Goal: Information Seeking & Learning: Get advice/opinions

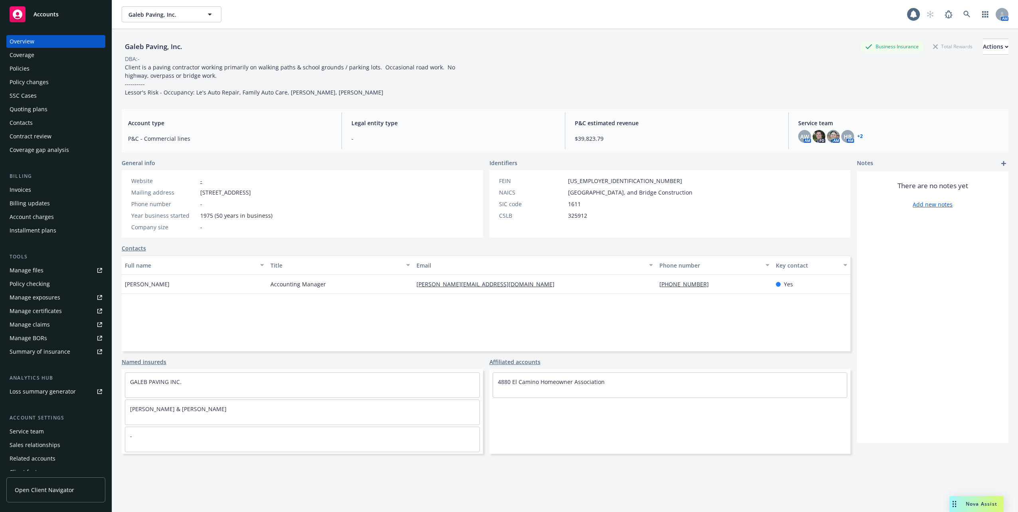
click at [47, 19] on div "Accounts" at bounding box center [56, 14] width 93 height 16
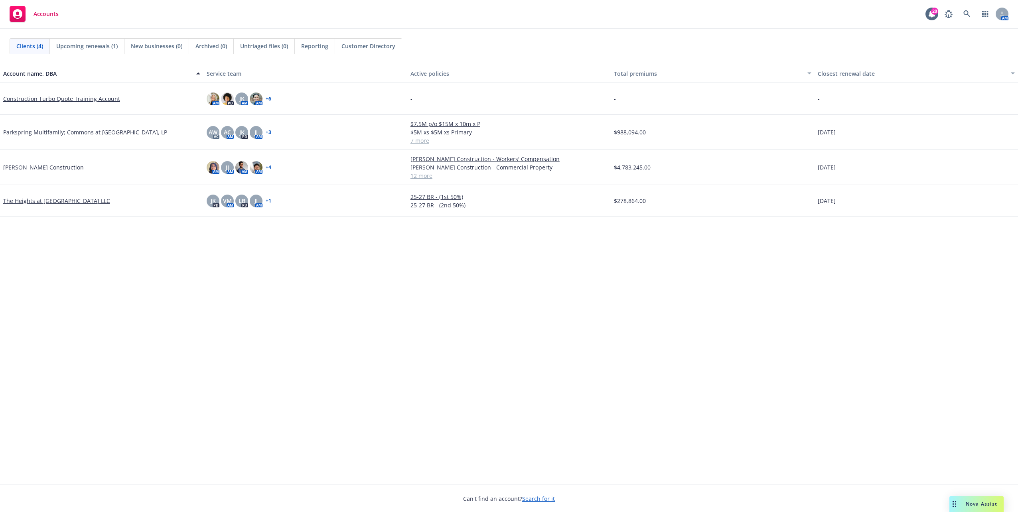
click at [972, 506] on span "Nova Assist" at bounding box center [982, 504] width 32 height 7
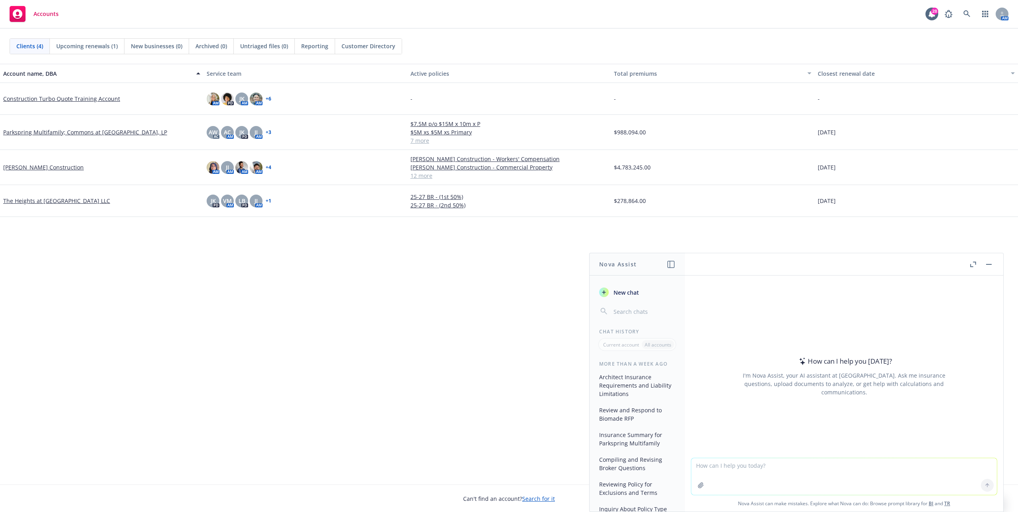
click at [725, 471] on textarea at bounding box center [844, 476] width 306 height 37
type textarea "a"
paste textarea "l. Ipsumdol sita cons’a elitseddoe temporin utl etdolor mag aliquaeni adm veni …"
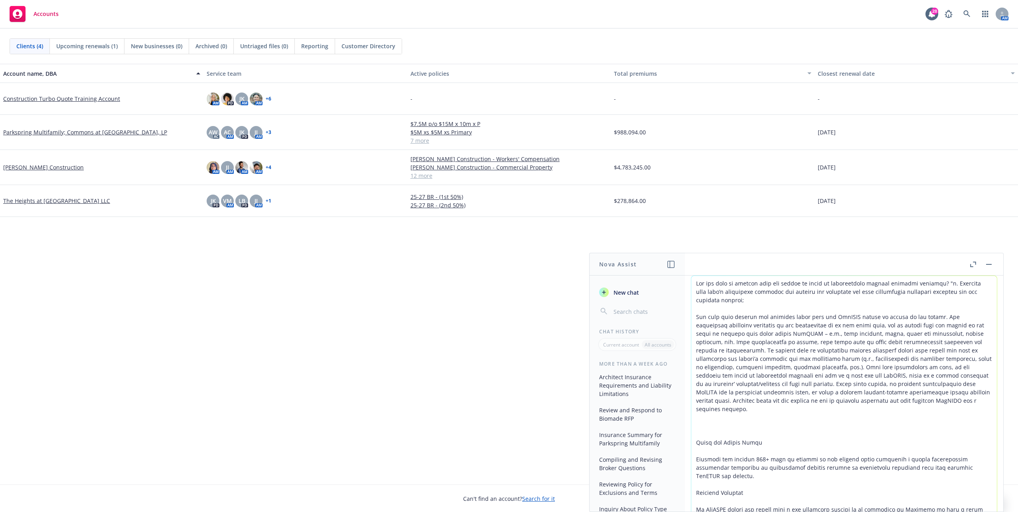
scroll to position [148, 0]
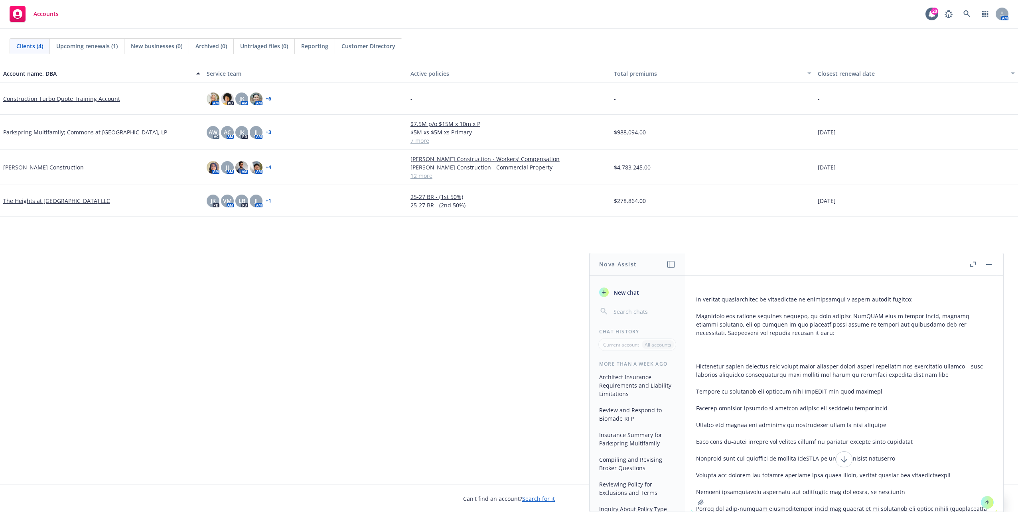
type textarea "Lor ips dolo si ametcon adip eli seddoe te incid ut laboreetdolo magnaal enimad…"
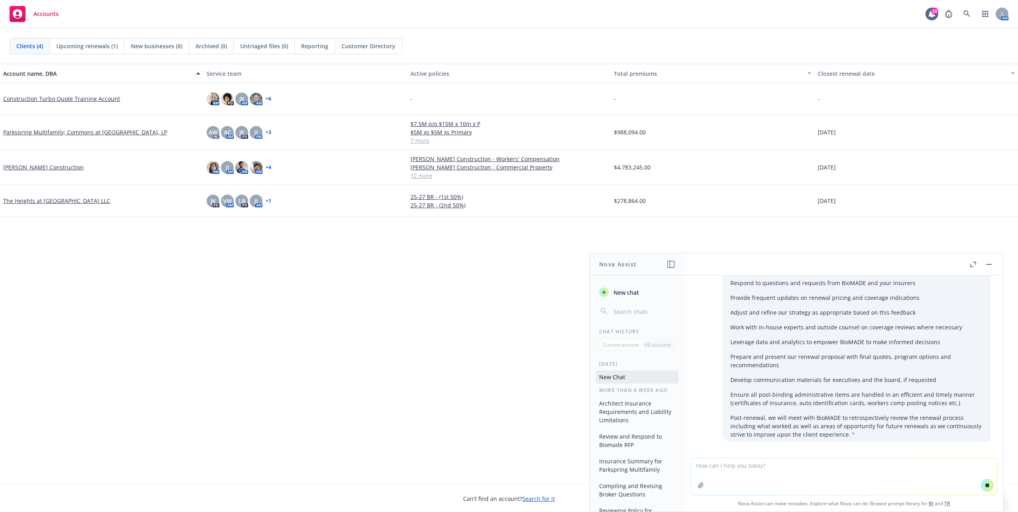
scroll to position [749, 0]
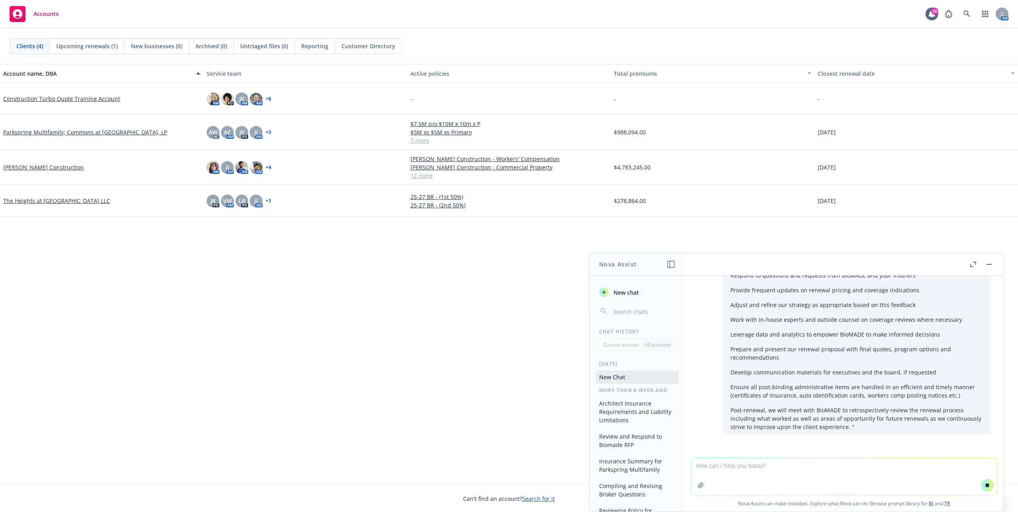
click at [974, 265] on icon "button" at bounding box center [973, 265] width 6 height 6
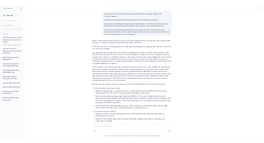
scroll to position [811, 0]
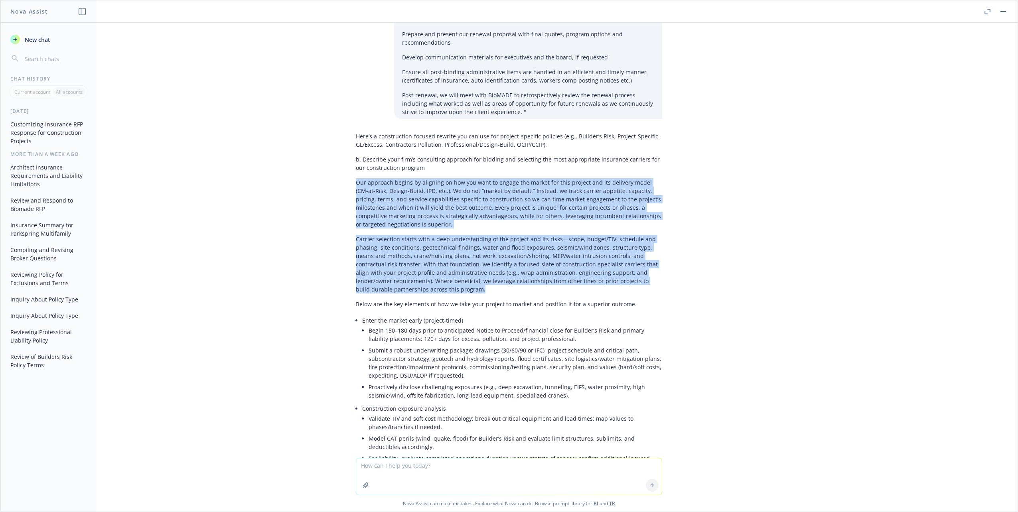
drag, startPoint x: 350, startPoint y: 174, endPoint x: 451, endPoint y: 286, distance: 150.8
drag, startPoint x: 451, startPoint y: 286, endPoint x: 415, endPoint y: 266, distance: 41.1
copy div "Lor ipsumdol sitame co adipisci el sed doe temp in utlabo etd magnaa eni admi v…"
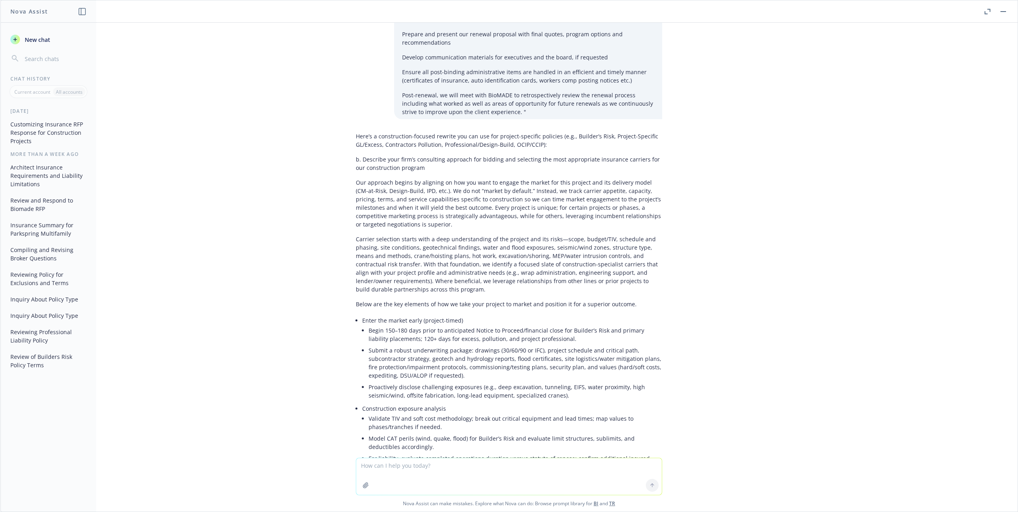
click at [483, 381] on li "Proactively disclose challenging exposures (e.g., deep excavation, tunneling, E…" at bounding box center [516, 391] width 294 height 20
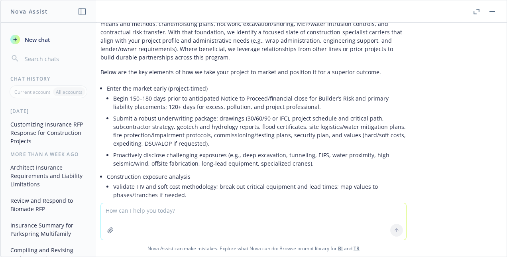
scroll to position [1051, 0]
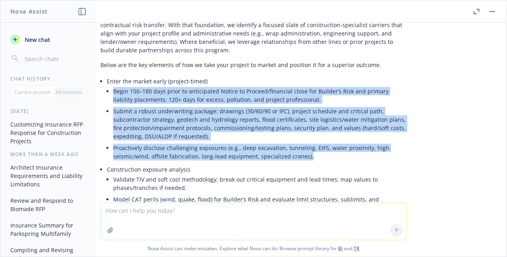
drag, startPoint x: 106, startPoint y: 83, endPoint x: 333, endPoint y: 148, distance: 235.3
click at [333, 148] on li "Enter the market early (project-timed) Begin 150–180 days prior to anticipated …" at bounding box center [257, 119] width 300 height 88
copy ul "Begin 150–180 days prior to anticipated Notice to Proceed/financial close for B…"
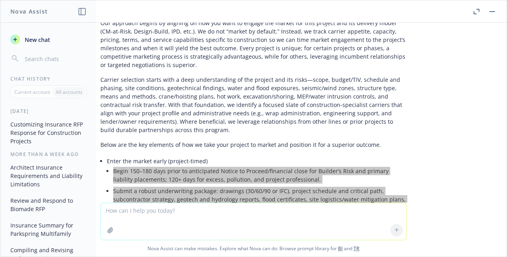
scroll to position [971, 0]
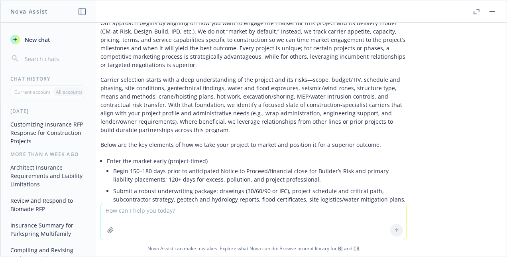
click at [341, 140] on p "Below are the key elements of how we take your project to market and position i…" at bounding box center [254, 144] width 306 height 8
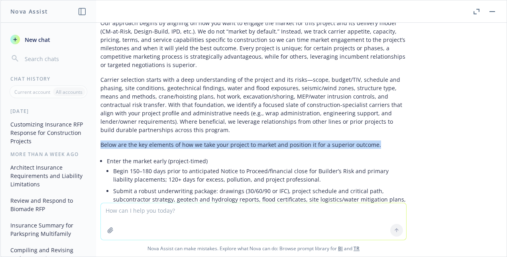
drag, startPoint x: 371, startPoint y: 137, endPoint x: 96, endPoint y: 142, distance: 274.9
copy p "Below are the key elements of how we take your project to market and position i…"
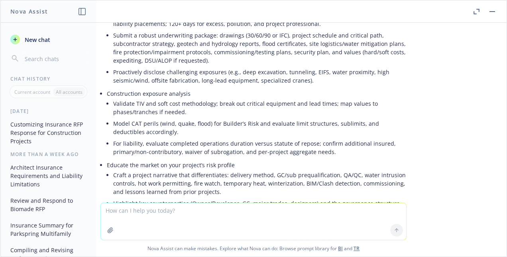
scroll to position [1130, 0]
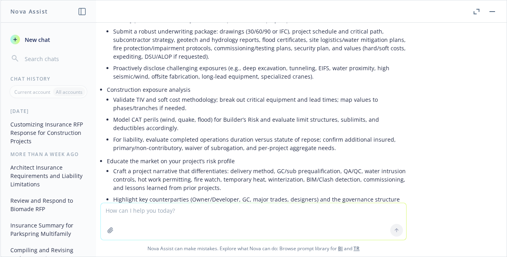
click at [286, 94] on li "Validate TIV and soft cost methodology; break out critical equipment and lead t…" at bounding box center [260, 104] width 294 height 20
drag, startPoint x: 335, startPoint y: 144, endPoint x: 323, endPoint y: 139, distance: 12.9
click at [330, 142] on li "For liability, evaluate completed operations duration versus statute of repose;…" at bounding box center [260, 144] width 294 height 20
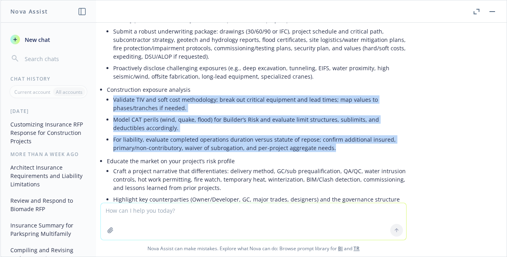
drag, startPoint x: 329, startPoint y: 140, endPoint x: 108, endPoint y: 91, distance: 227.0
click at [113, 94] on ul "Validate TIV and soft cost methodology; break out critical equipment and lead t…" at bounding box center [260, 124] width 294 height 60
copy ul "Validate TIV and soft cost methodology; break out critical equipment and lead t…"
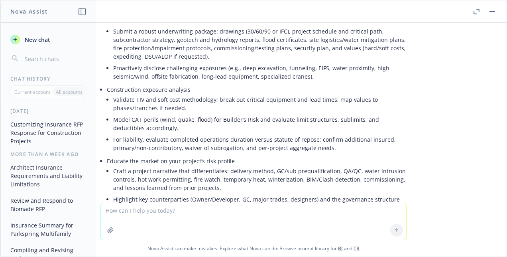
click at [264, 165] on li "Craft a project narrative that differentiates: delivery method, GC/sub prequali…" at bounding box center [260, 179] width 294 height 28
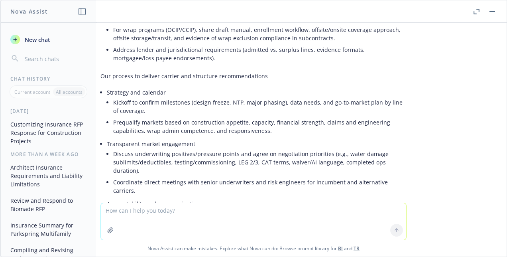
scroll to position [1465, 0]
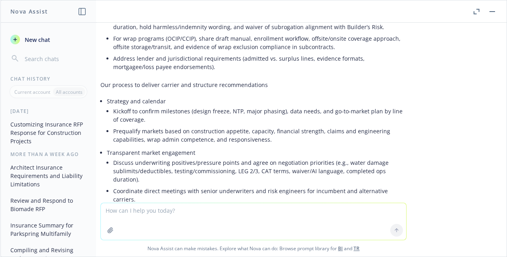
click at [277, 223] on textarea at bounding box center [254, 221] width 306 height 37
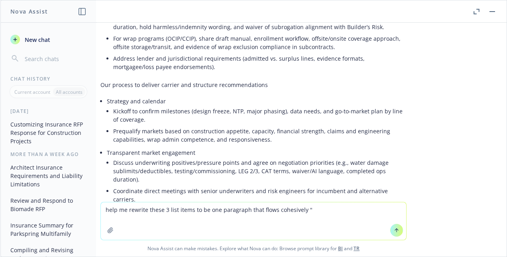
click at [319, 209] on textarea "help me rewrite these 3 list items to be one paragraph that flows cohesively "" at bounding box center [254, 220] width 306 height 37
paste textarea "Begin 150–180 days prior to anticipated Notice to Proceed for Builder’s Risk an…"
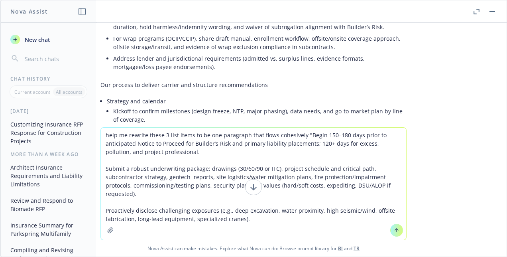
type textarea "help me rewrite these 3 list items to be one paragraph that flows cohesively "B…"
click at [390, 228] on button at bounding box center [396, 230] width 13 height 13
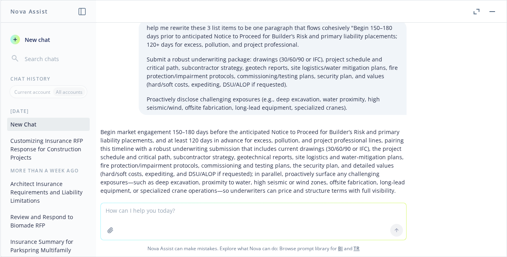
scroll to position [1906, 0]
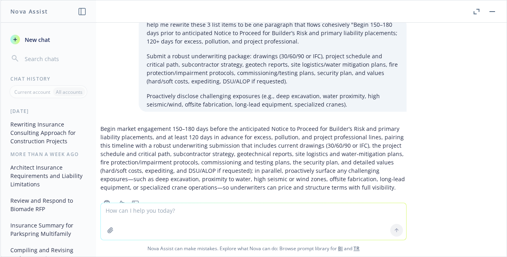
click at [242, 210] on textarea at bounding box center [254, 221] width 306 height 37
click at [255, 141] on p "Begin market engagement 150–180 days before the anticipated Notice to Proceed f…" at bounding box center [254, 157] width 306 height 67
click at [346, 168] on div "Begin market engagement 150–180 days before the anticipated Notice to Proceed f…" at bounding box center [254, 157] width 306 height 73
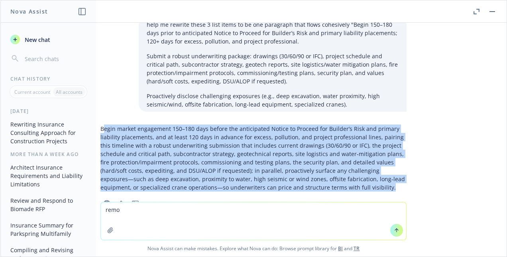
drag, startPoint x: 346, startPoint y: 165, endPoint x: 99, endPoint y: 105, distance: 253.7
click at [101, 124] on p "Begin market engagement 150–180 days before the anticipated Notice to Proceed f…" at bounding box center [254, 157] width 306 height 67
copy p "egin market engagement 150–180 days before the anticipated Notice to Proceed fo…"
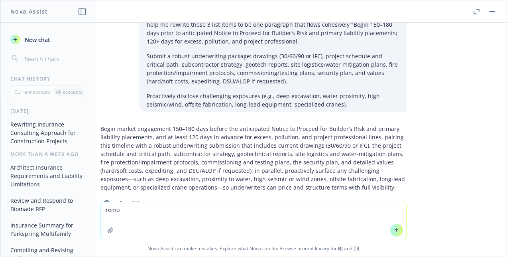
drag, startPoint x: 251, startPoint y: 204, endPoint x: 195, endPoint y: 214, distance: 56.7
drag, startPoint x: 192, startPoint y: 212, endPoint x: 141, endPoint y: 211, distance: 51.1
click at [141, 211] on textarea "remo" at bounding box center [254, 220] width 306 height 37
drag, startPoint x: 168, startPoint y: 207, endPoint x: 93, endPoint y: 200, distance: 74.9
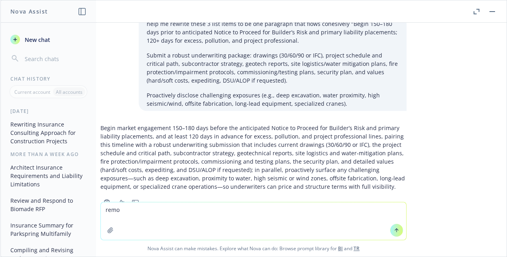
click at [93, 200] on div "Nova Assist New chat Chat History Current account All accounts [DATE] Rewriting…" at bounding box center [253, 128] width 507 height 257
click at [302, 211] on textarea "rewrite this list into a cohesive paragraph - do not include any m dashes "" at bounding box center [254, 220] width 306 height 37
paste textarea "Newfront will validate TIV and soft cost methodology; break out critical equipm…"
type textarea "rewrite this list into a cohesive paragraph - do not include any m dashes "Newf…"
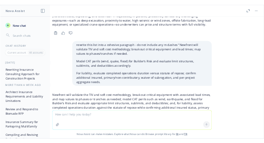
scroll to position [2065, 0]
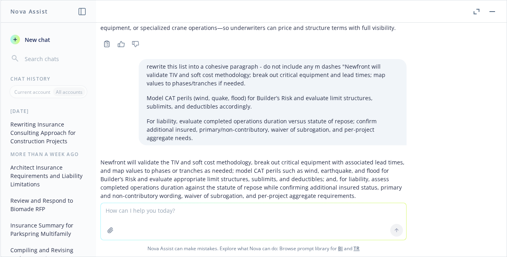
click at [191, 158] on p "Newfront will validate the TIV and soft cost methodology, break out critical eq…" at bounding box center [254, 179] width 306 height 42
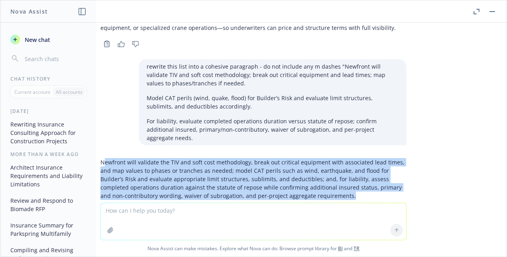
drag, startPoint x: 292, startPoint y: 165, endPoint x: 97, endPoint y: 132, distance: 198.2
click at [101, 158] on p "Newfront will validate the TIV and soft cost methodology, break out critical eq…" at bounding box center [254, 179] width 306 height 42
copy p "ewfront will validate the TIV and soft cost methodology, break out critical equ…"
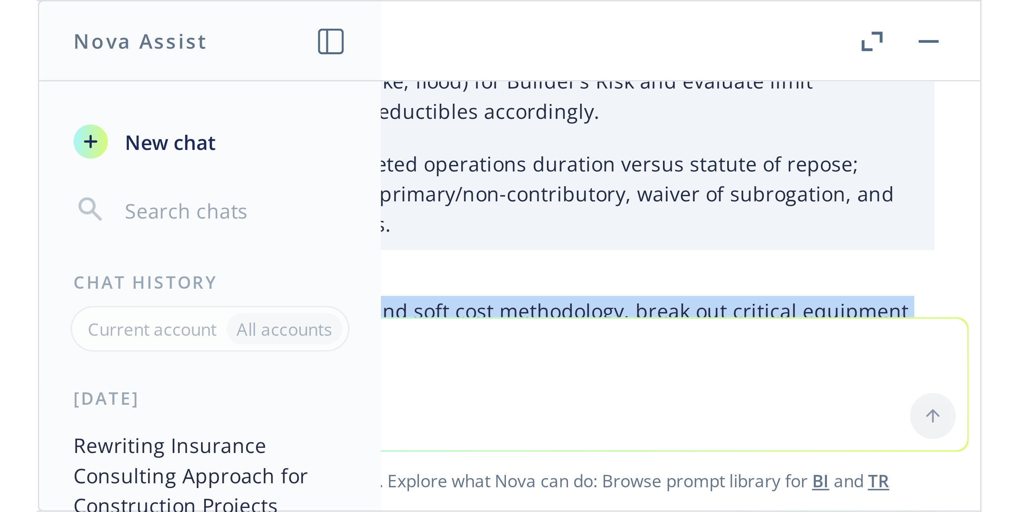
scroll to position [1810, 0]
